Goal: Task Accomplishment & Management: Use online tool/utility

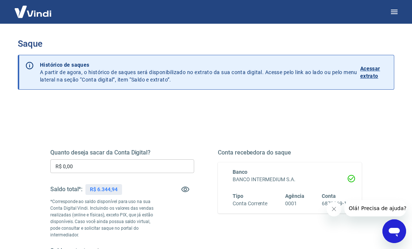
click at [151, 169] on input "R$ 0,00" at bounding box center [122, 166] width 144 height 14
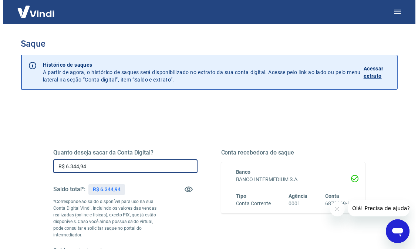
scroll to position [124, 0]
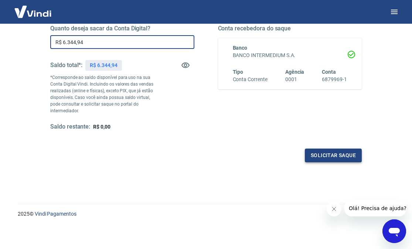
type input "R$ 6.344,94"
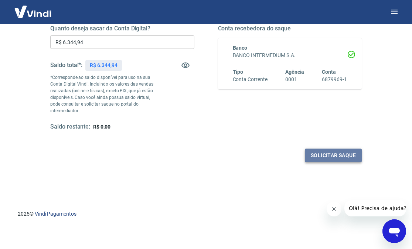
click at [326, 157] on button "Solicitar saque" at bounding box center [333, 155] width 57 height 14
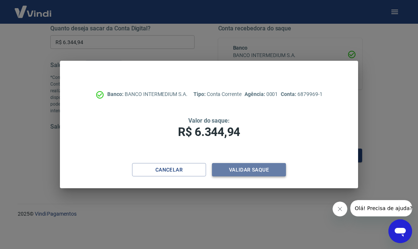
click at [263, 168] on button "Validar saque" at bounding box center [249, 170] width 74 height 14
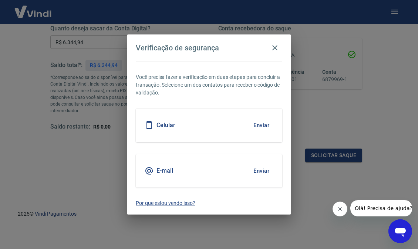
click at [166, 128] on h5 "Celular" at bounding box center [165, 124] width 19 height 7
click at [263, 124] on button "Enviar" at bounding box center [261, 125] width 24 height 16
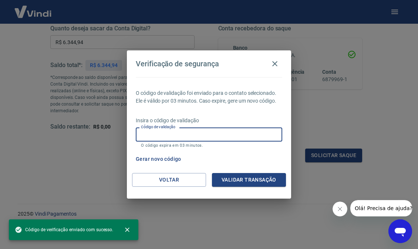
click at [251, 138] on input "Código de validação" at bounding box center [209, 134] width 146 height 14
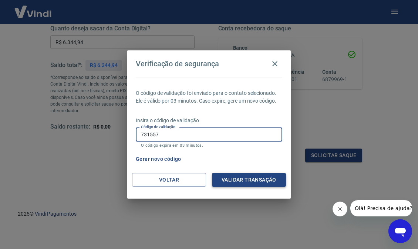
type input "731557"
click at [278, 183] on button "Validar transação" at bounding box center [249, 180] width 74 height 14
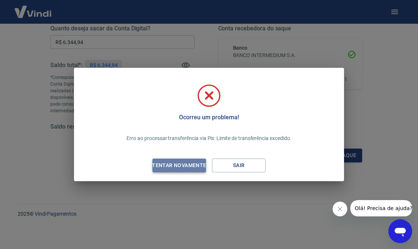
click at [194, 166] on div "Tentar novamente" at bounding box center [179, 165] width 72 height 9
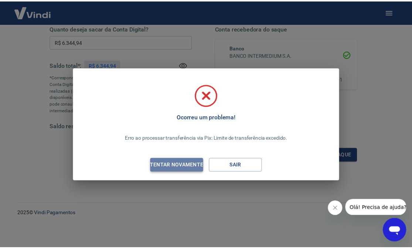
scroll to position [117, 0]
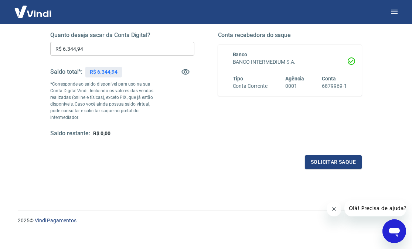
click at [340, 154] on div "Quanto deseja sacar da Conta Digital? R$ 6.344,94 ​ Saldo total*: R$ 6.344,94 *…" at bounding box center [206, 91] width 312 height 155
